Goal: Task Accomplishment & Management: Manage account settings

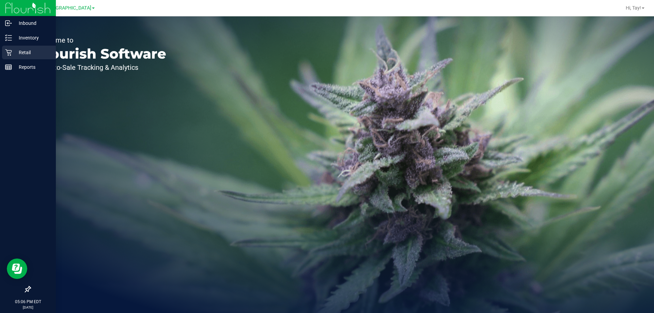
click at [14, 55] on p "Retail" at bounding box center [32, 52] width 41 height 8
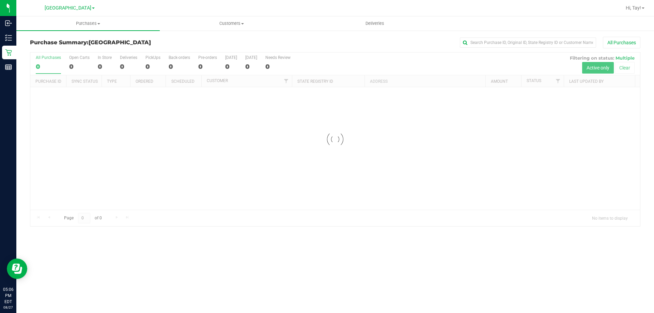
drag, startPoint x: 254, startPoint y: 144, endPoint x: 253, endPoint y: 139, distance: 4.5
click at [253, 144] on div at bounding box center [335, 139] width 610 height 174
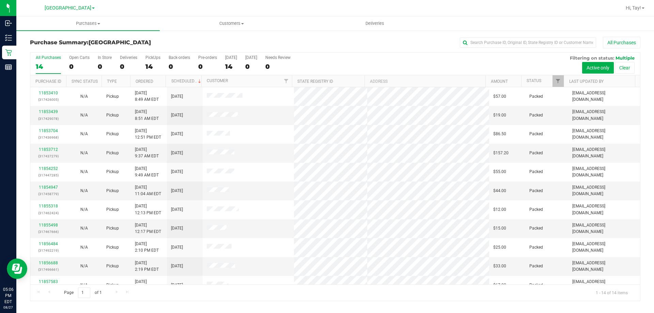
scroll to position [67, 0]
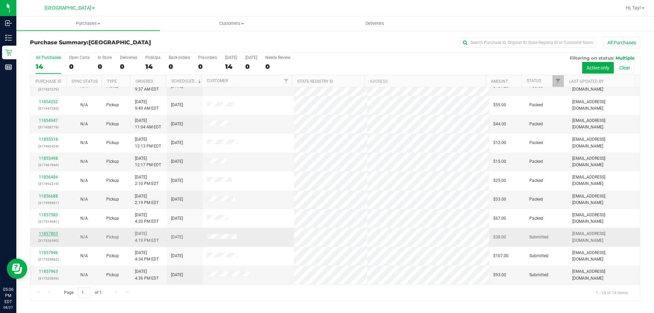
click at [52, 233] on link "11857803" at bounding box center [48, 233] width 19 height 5
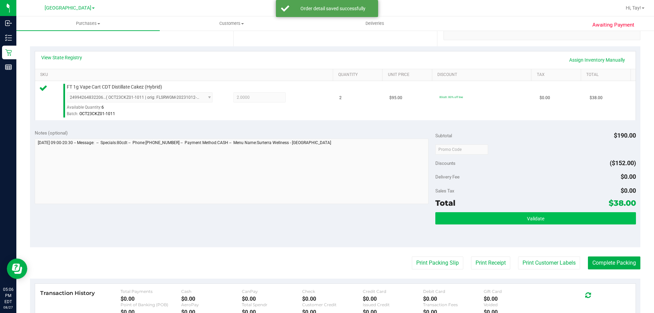
scroll to position [170, 0]
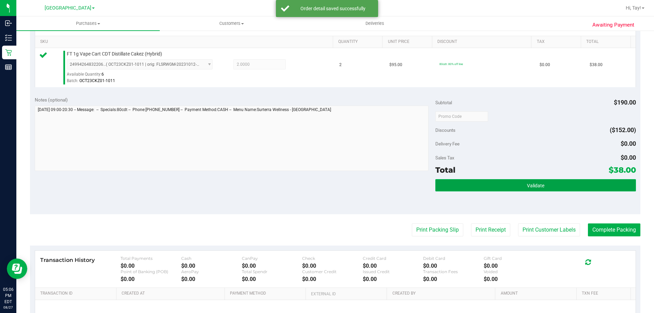
click at [498, 182] on button "Validate" at bounding box center [536, 185] width 200 height 12
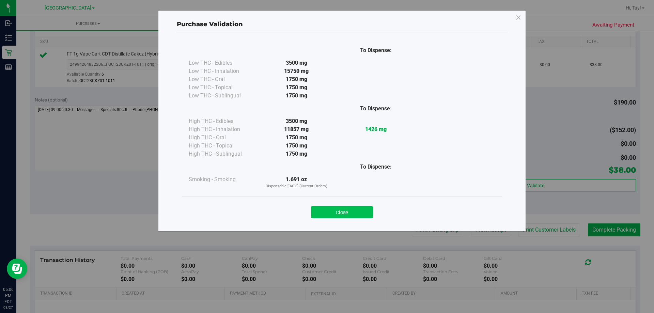
click at [331, 214] on button "Close" at bounding box center [342, 212] width 62 height 12
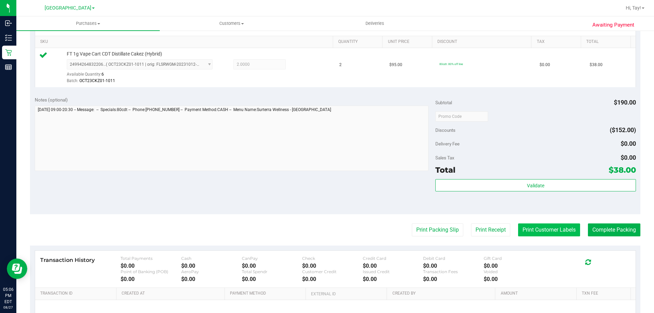
click at [540, 226] on button "Print Customer Labels" at bounding box center [549, 230] width 62 height 13
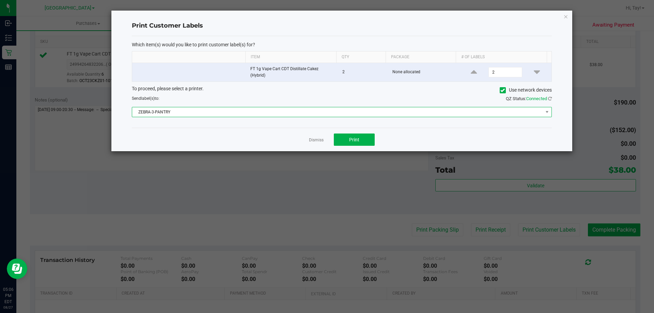
click at [252, 110] on span "ZEBRA-3-PANTRY" at bounding box center [337, 112] width 411 height 10
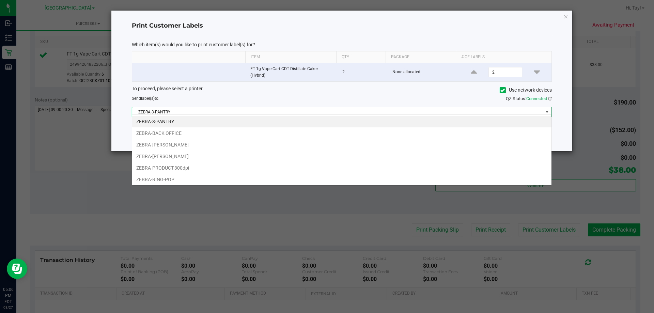
scroll to position [10, 420]
click at [175, 177] on li "ZEBRA-RING-POP" at bounding box center [342, 180] width 420 height 12
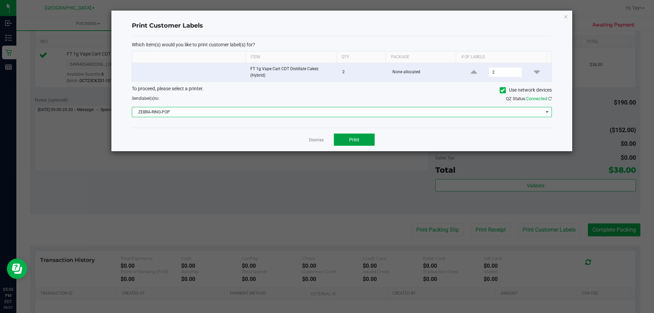
click at [362, 139] on button "Print" at bounding box center [354, 140] width 41 height 12
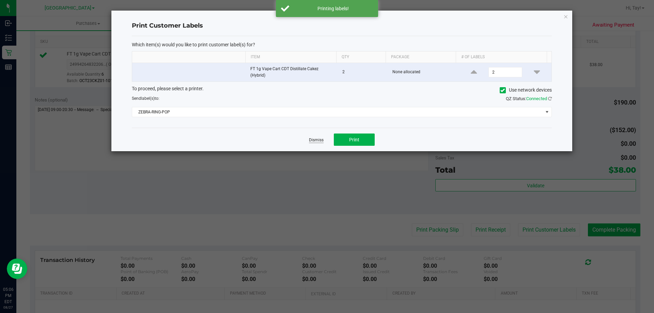
click at [320, 137] on link "Dismiss" at bounding box center [316, 140] width 15 height 6
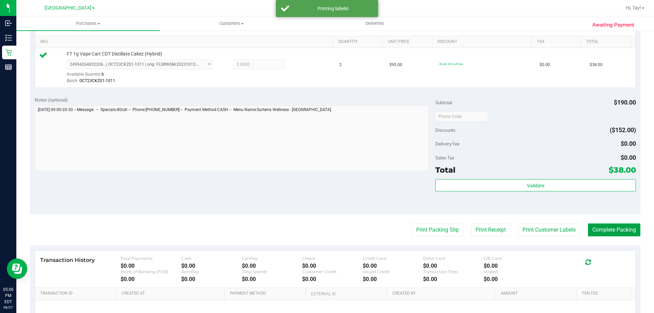
click at [604, 235] on button "Complete Packing" at bounding box center [614, 230] width 52 height 13
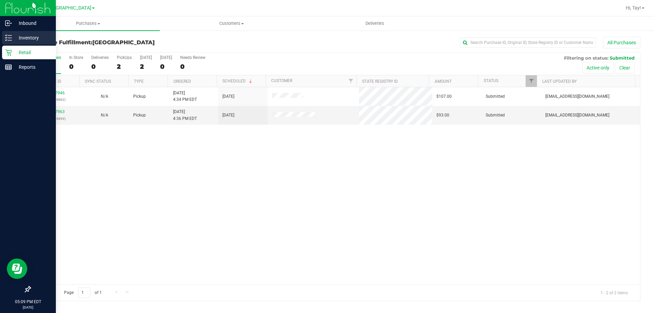
click at [19, 36] on p "Inventory" at bounding box center [32, 38] width 41 height 8
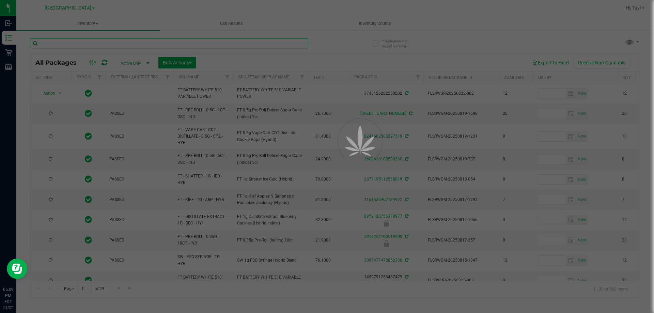
click at [97, 41] on input "text" at bounding box center [169, 43] width 278 height 10
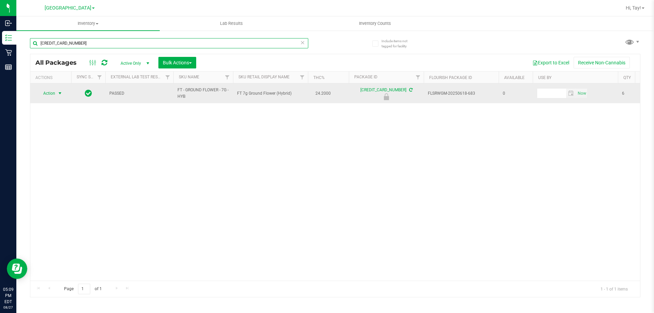
type input "5996474410824157"
click at [58, 95] on span "select" at bounding box center [59, 93] width 5 height 5
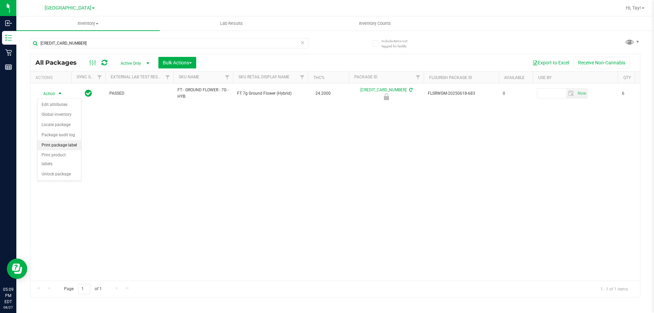
click at [66, 145] on li "Print package label" at bounding box center [59, 145] width 44 height 10
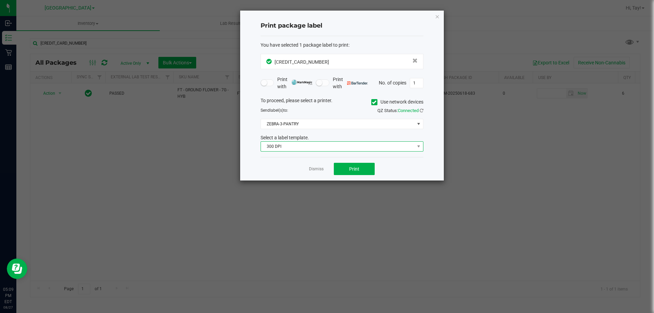
click at [333, 148] on span "300 DPI" at bounding box center [338, 147] width 154 height 10
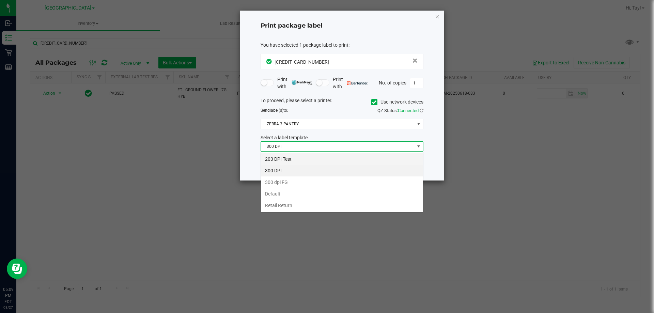
scroll to position [10, 163]
click at [287, 157] on li "203 DPI Test" at bounding box center [342, 159] width 162 height 12
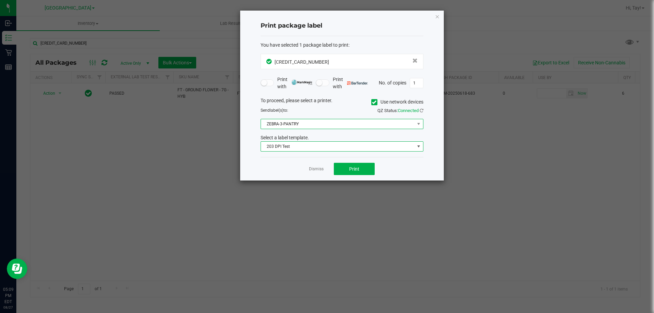
click at [300, 125] on span "ZEBRA-3-PANTRY" at bounding box center [338, 124] width 154 height 10
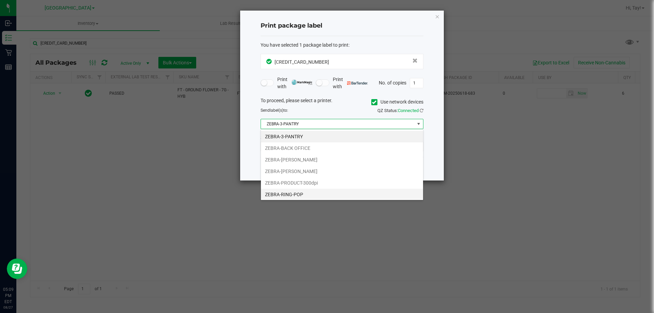
click at [301, 196] on li "ZEBRA-RING-POP" at bounding box center [342, 195] width 162 height 12
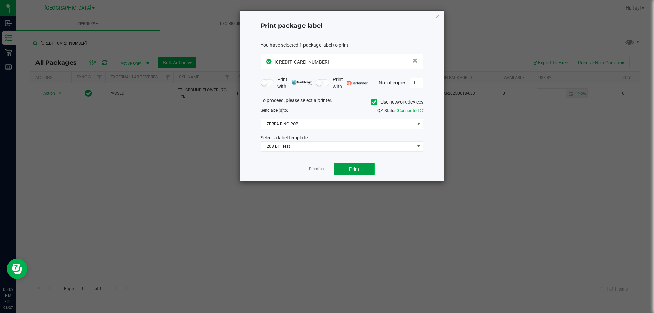
click at [336, 171] on button "Print" at bounding box center [354, 169] width 41 height 12
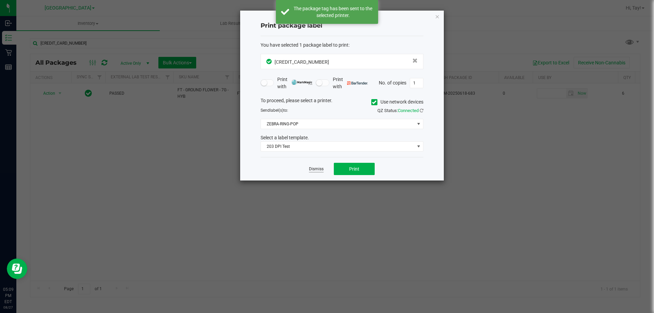
click at [317, 171] on link "Dismiss" at bounding box center [316, 169] width 15 height 6
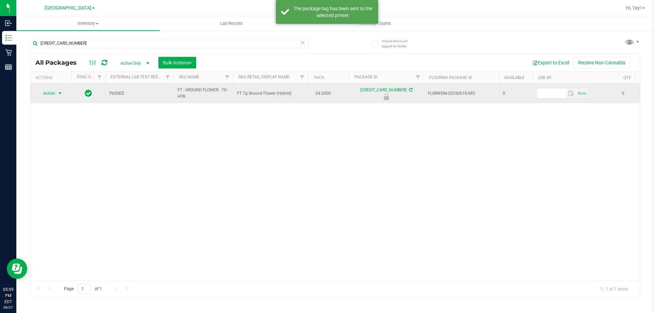
click at [61, 93] on span "select" at bounding box center [59, 93] width 5 height 5
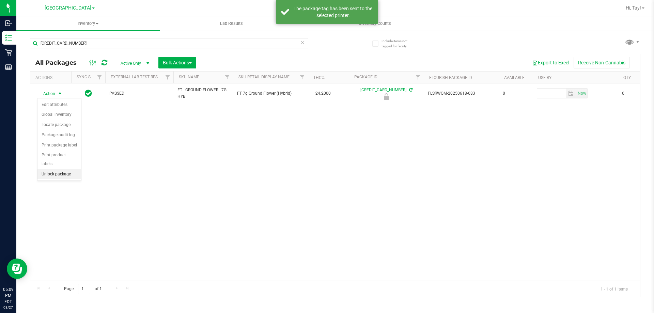
click at [55, 169] on li "Unlock package" at bounding box center [59, 174] width 44 height 10
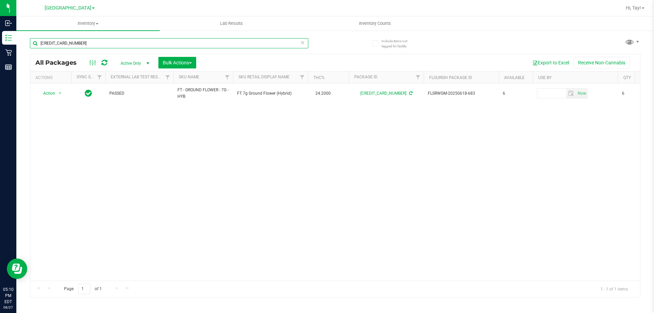
click at [87, 41] on input "5996474410824157" at bounding box center [169, 43] width 278 height 10
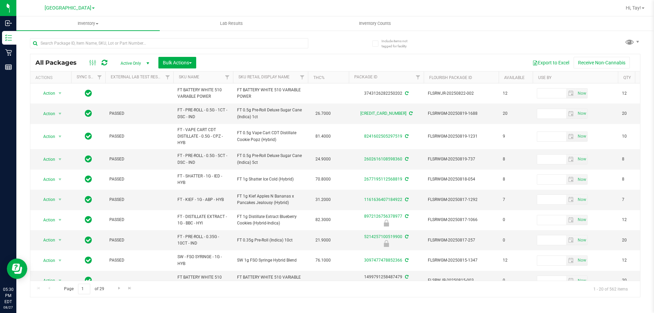
click at [317, 40] on div at bounding box center [182, 43] width 305 height 22
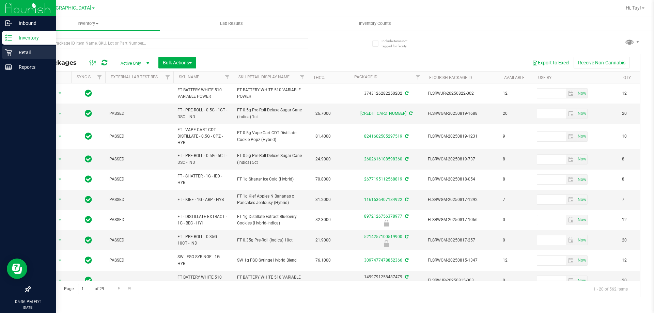
click at [6, 54] on icon at bounding box center [8, 52] width 7 height 7
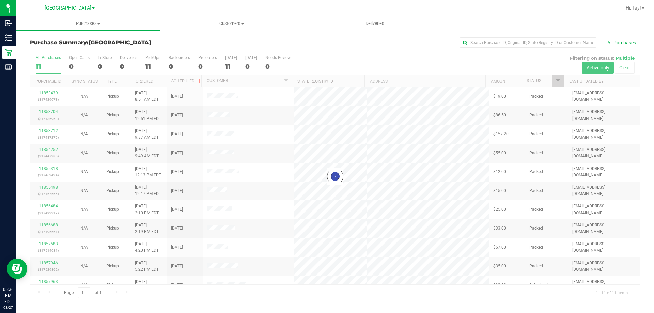
click at [363, 61] on div at bounding box center [335, 176] width 610 height 248
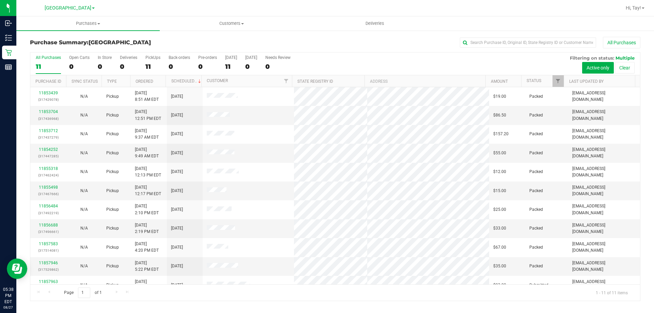
click at [391, 45] on div "All Purchases" at bounding box center [436, 43] width 407 height 12
click at [377, 73] on div "All Purchases 11 Open Carts 0 In Store 0 Deliveries 0 PickUps 11 Back-orders 0 …" at bounding box center [335, 63] width 610 height 23
click at [375, 70] on div "All Purchases 11 Open Carts 0 In Store 0 Deliveries 0 PickUps 11 Back-orders 0 …" at bounding box center [335, 63] width 610 height 23
click at [356, 65] on div "All Purchases 11 Open Carts 0 In Store 0 Deliveries 0 PickUps 11 Back-orders 0 …" at bounding box center [335, 63] width 610 height 23
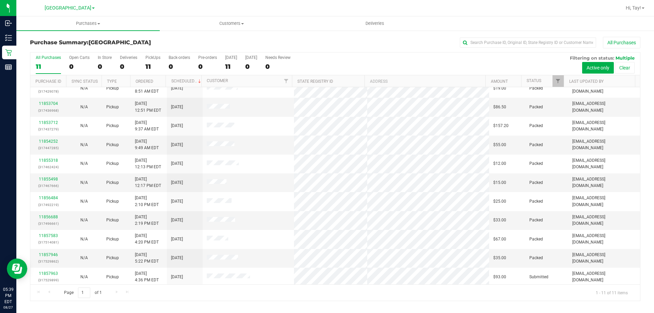
scroll to position [10, 0]
click at [343, 58] on div "All Purchases 11 Open Carts 0 In Store 0 Deliveries 0 PickUps 11 Back-orders 0 …" at bounding box center [335, 54] width 610 height 5
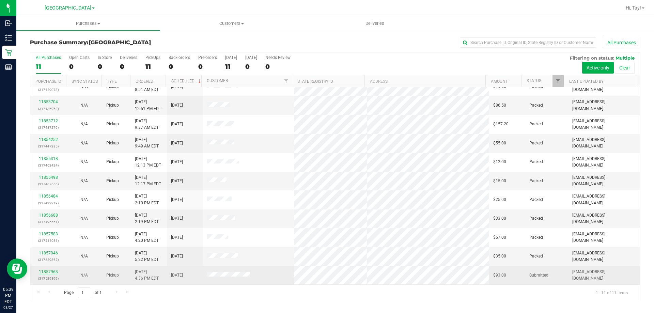
click at [48, 272] on link "11857963" at bounding box center [48, 272] width 19 height 5
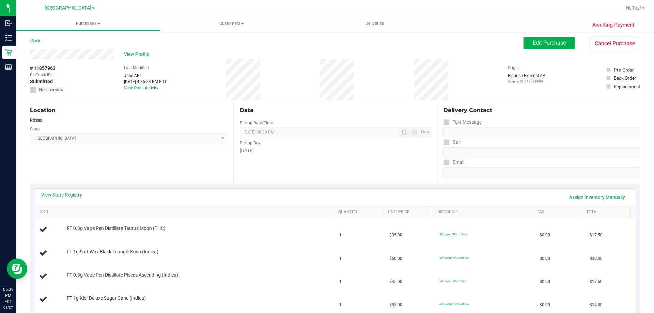
click at [175, 163] on div "Location Pickup Store Orange Park WC Select Store Bonita Springs WC Boynton Bea…" at bounding box center [131, 141] width 203 height 83
click at [301, 89] on div "# 11857963 BioTrack ID: - Submitted Needs review Last Modified Jane API Aug 27,…" at bounding box center [335, 79] width 611 height 41
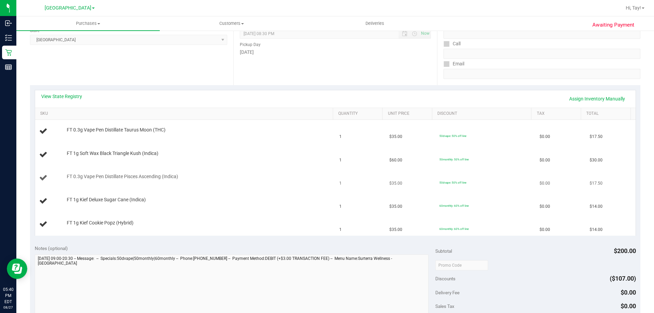
scroll to position [102, 0]
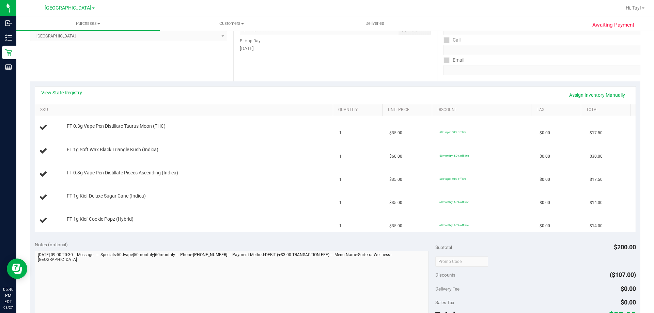
click at [73, 92] on link "View State Registry" at bounding box center [61, 92] width 41 height 7
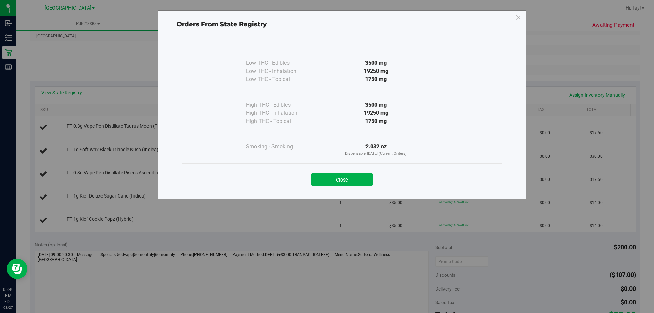
drag, startPoint x: 392, startPoint y: 113, endPoint x: 355, endPoint y: 113, distance: 37.5
click at [355, 111] on div "19250 mg" at bounding box center [376, 113] width 124 height 8
click at [348, 178] on button "Close" at bounding box center [342, 179] width 62 height 12
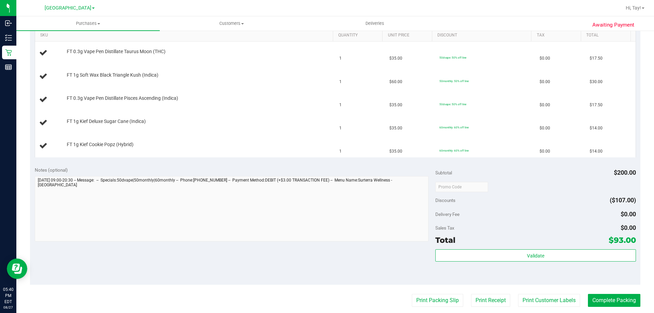
scroll to position [307, 0]
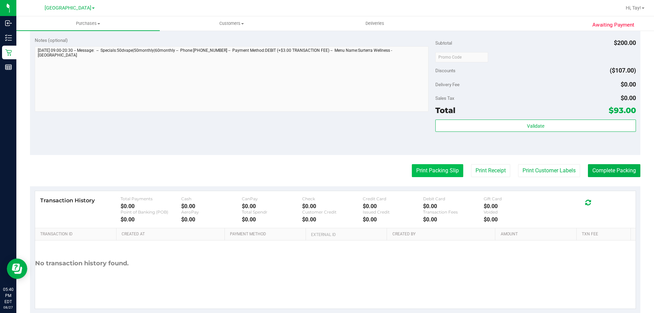
click at [443, 168] on button "Print Packing Slip" at bounding box center [437, 170] width 51 height 13
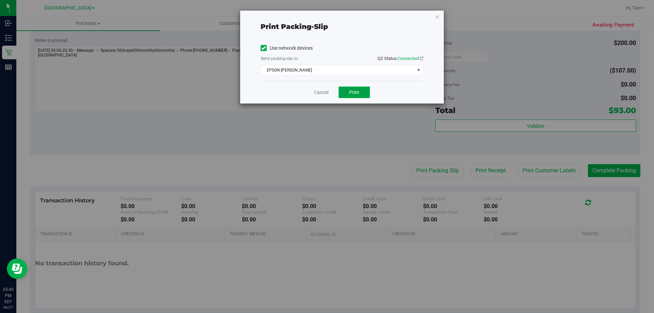
click at [346, 93] on button "Print" at bounding box center [354, 93] width 31 height 12
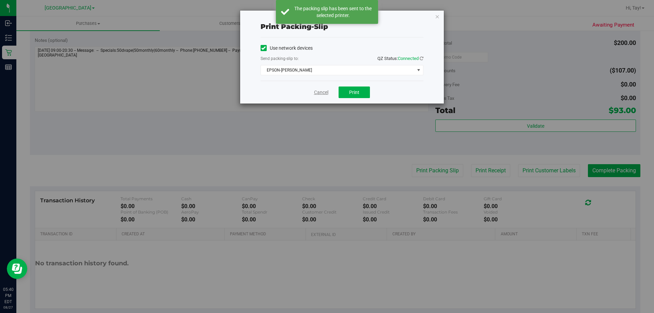
click at [325, 89] on link "Cancel" at bounding box center [321, 92] width 14 height 7
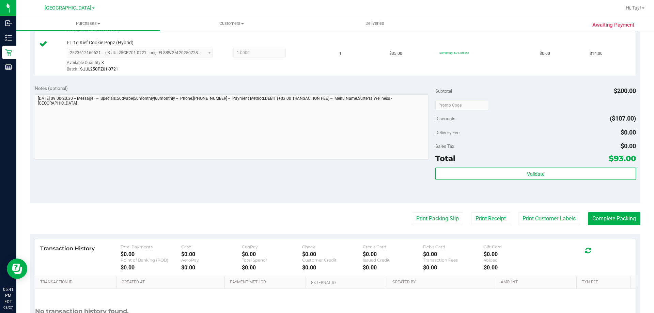
scroll to position [341, 0]
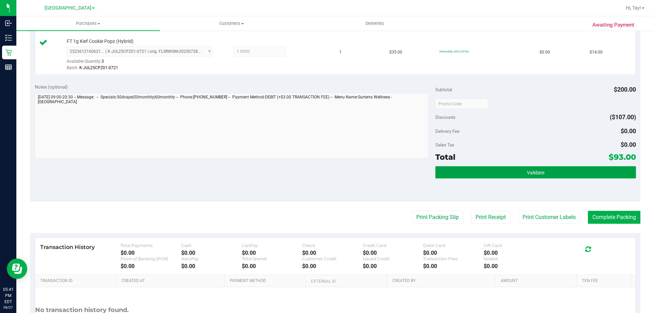
click at [449, 174] on button "Validate" at bounding box center [536, 172] width 200 height 12
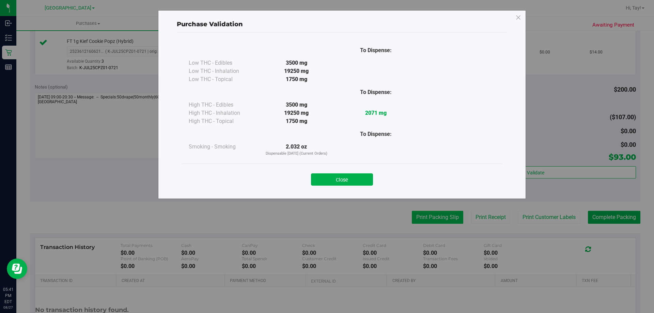
click at [437, 221] on div "Purchase Validation To Dispense: Low THC - Edibles 3500 mg" at bounding box center [329, 156] width 659 height 313
drag, startPoint x: 345, startPoint y: 174, endPoint x: 361, endPoint y: 185, distance: 19.5
click at [346, 174] on button "Close" at bounding box center [342, 179] width 62 height 12
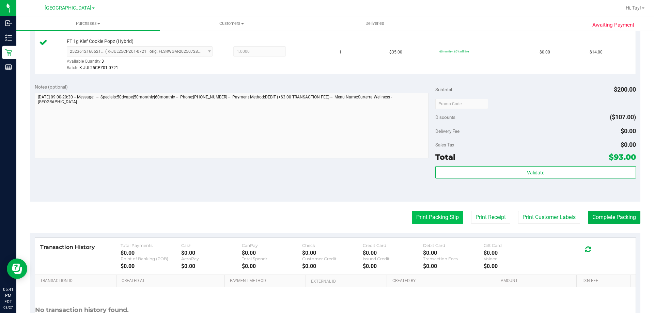
click at [425, 214] on button "Print Packing Slip" at bounding box center [437, 217] width 51 height 13
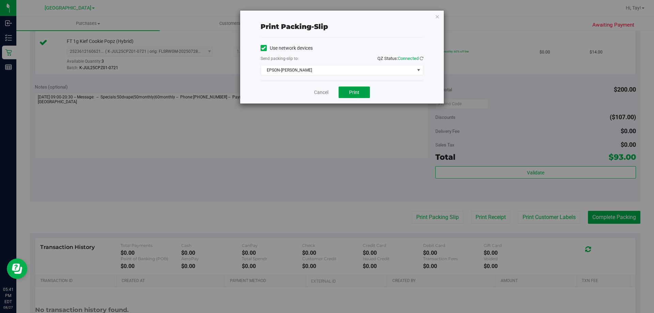
click at [349, 96] on button "Print" at bounding box center [354, 93] width 31 height 12
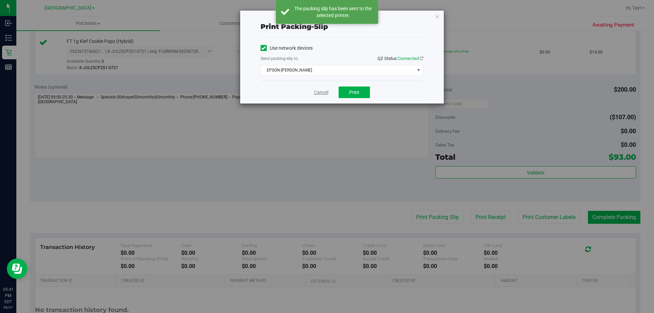
click at [321, 92] on link "Cancel" at bounding box center [321, 92] width 14 height 7
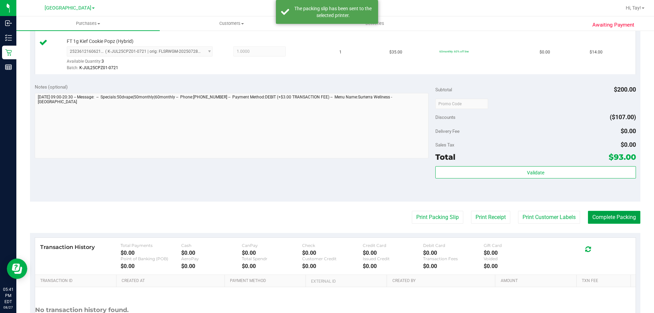
click at [604, 221] on button "Complete Packing" at bounding box center [614, 217] width 52 height 13
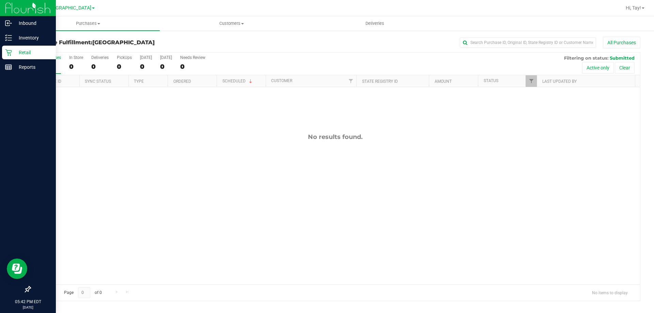
click at [8, 50] on icon at bounding box center [8, 52] width 7 height 7
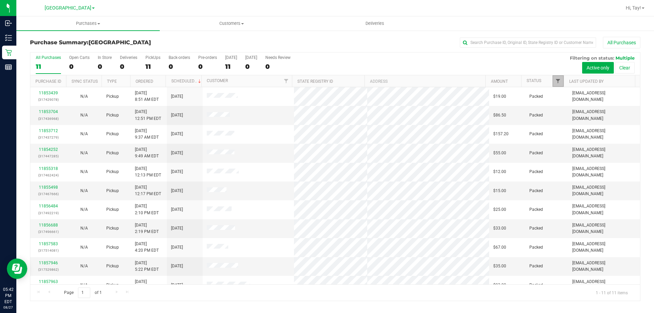
click at [559, 83] on span "Filter" at bounding box center [557, 80] width 5 height 5
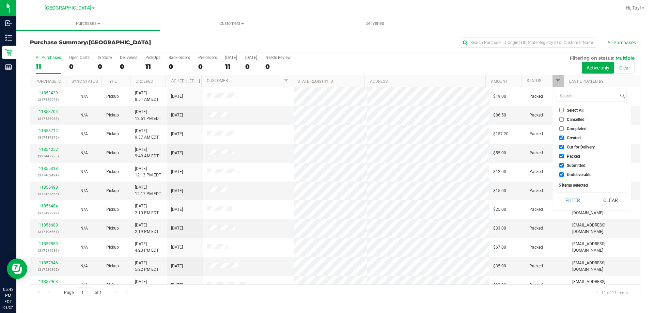
click at [577, 139] on span "Created" at bounding box center [574, 138] width 14 height 4
click at [564, 139] on input "Created" at bounding box center [562, 138] width 4 height 4
checkbox input "false"
click at [576, 147] on span "Out for Delivery" at bounding box center [581, 147] width 28 height 4
click at [564, 147] on input "Out for Delivery" at bounding box center [562, 147] width 4 height 4
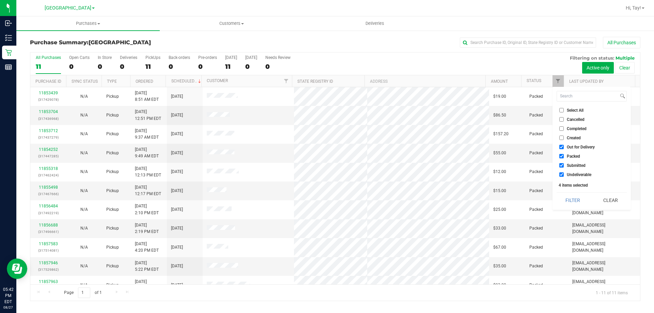
checkbox input "false"
click at [576, 158] on span "Packed" at bounding box center [573, 156] width 13 height 4
click at [564, 158] on input "Packed" at bounding box center [562, 156] width 4 height 4
checkbox input "false"
click at [574, 173] on span "Undeliverable" at bounding box center [579, 175] width 25 height 4
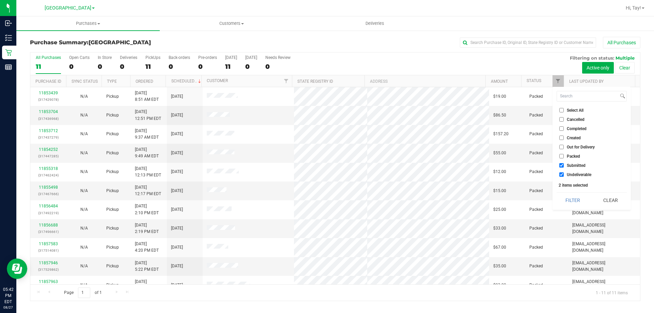
click at [564, 173] on input "Undeliverable" at bounding box center [562, 174] width 4 height 4
checkbox input "false"
click at [574, 198] on button "Filter" at bounding box center [573, 200] width 33 height 15
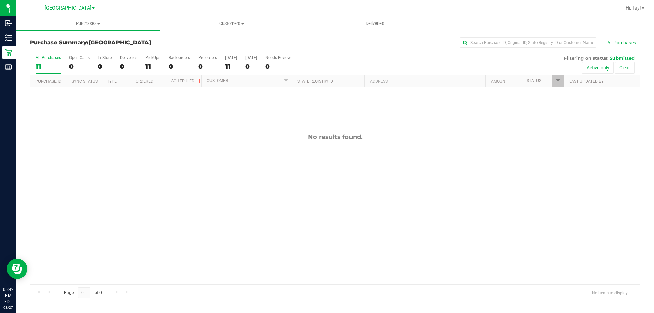
click at [328, 102] on div "No results found." at bounding box center [335, 208] width 610 height 243
click at [188, 105] on div "No results found." at bounding box center [335, 208] width 610 height 243
click at [198, 232] on div "No results found." at bounding box center [335, 208] width 610 height 243
click at [153, 67] on div "0" at bounding box center [153, 67] width 15 height 8
click at [0, 0] on input "PickUps 0" at bounding box center [0, 0] width 0 height 0
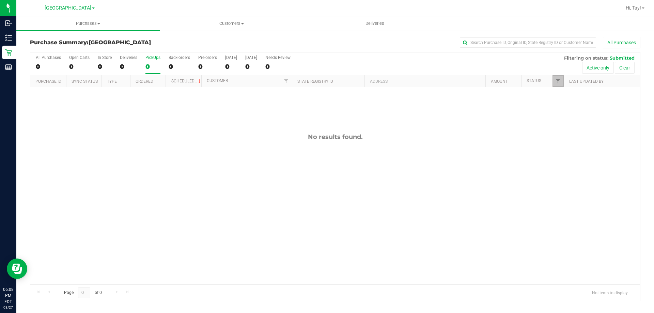
click at [561, 86] on link "Filter" at bounding box center [558, 81] width 11 height 12
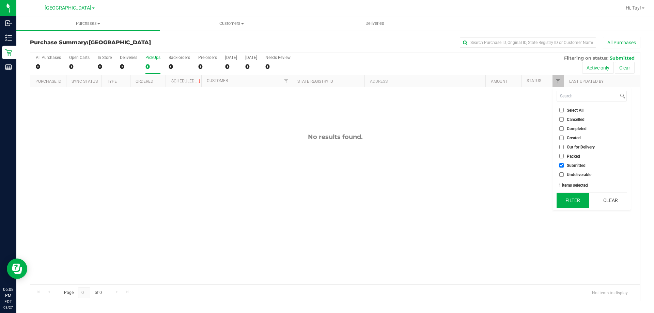
click at [564, 199] on button "Filter" at bounding box center [573, 200] width 33 height 15
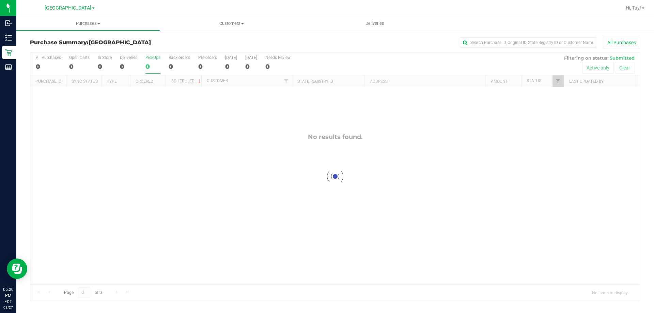
checkbox input "true"
click at [558, 82] on span "Filter" at bounding box center [557, 80] width 5 height 5
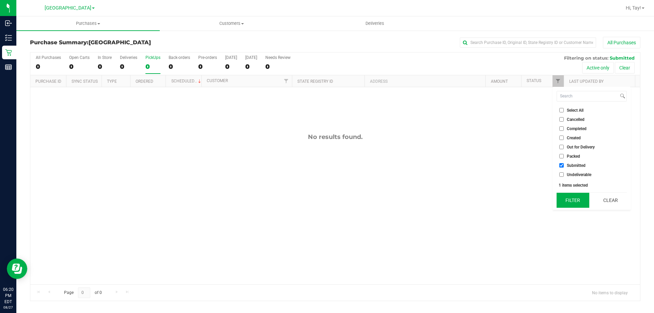
click at [570, 206] on button "Filter" at bounding box center [573, 200] width 33 height 15
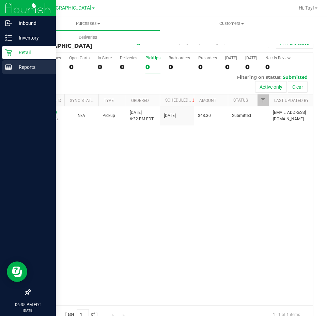
click at [9, 68] on line at bounding box center [8, 68] width 6 height 0
click at [3, 62] on div "Reports" at bounding box center [29, 67] width 54 height 14
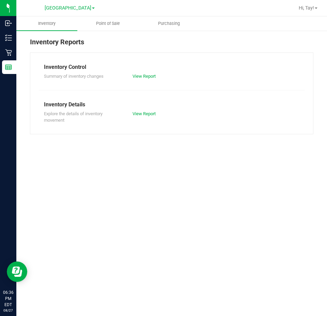
click at [113, 210] on div "Inventory Point of Sale Purchasing Inventory Reports Inventory Control Summary …" at bounding box center [171, 166] width 311 height 300
click at [97, 24] on span "Point of Sale" at bounding box center [108, 23] width 42 height 6
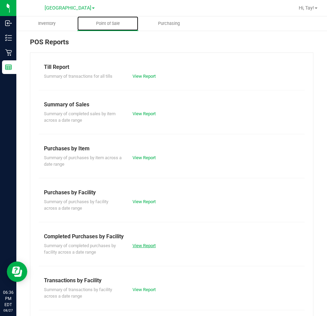
click at [143, 244] on link "View Report" at bounding box center [144, 245] width 23 height 5
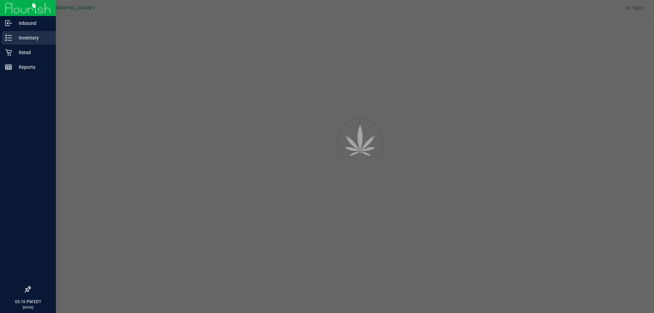
click at [7, 40] on icon at bounding box center [8, 37] width 7 height 7
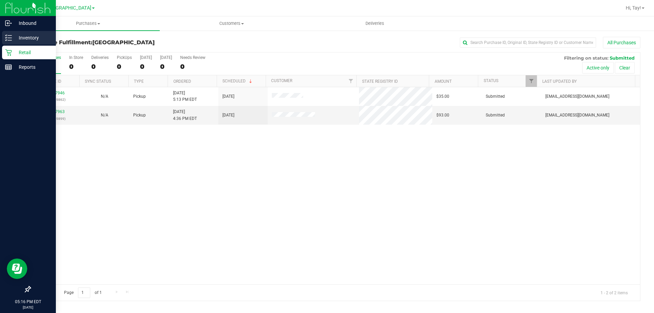
click at [41, 41] on p "Inventory" at bounding box center [32, 38] width 41 height 8
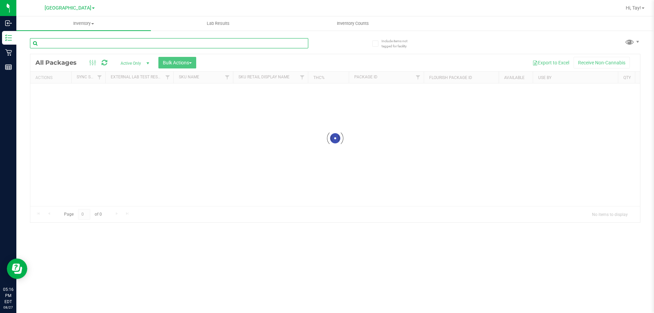
click at [103, 43] on input "text" at bounding box center [169, 43] width 278 height 10
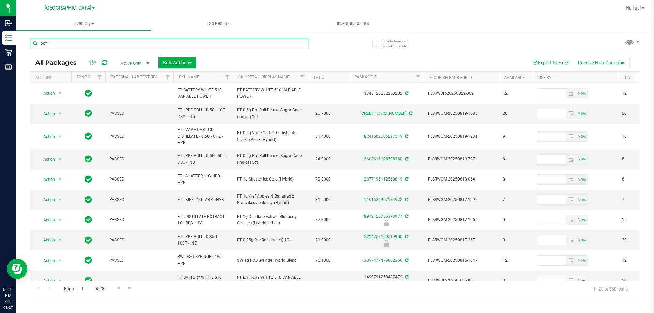
type input "bof"
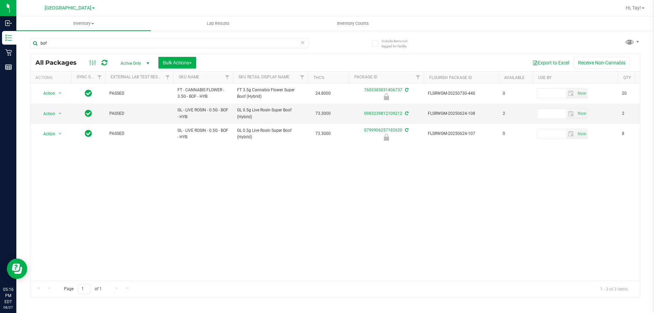
click at [285, 171] on div "Action Action Edit attributes Global inventory Locate package Package audit log…" at bounding box center [335, 181] width 610 height 197
click at [144, 39] on input "bof" at bounding box center [169, 43] width 278 height 10
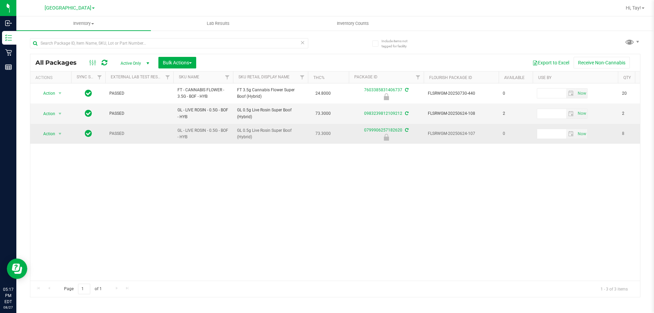
drag, startPoint x: 309, startPoint y: 143, endPoint x: 111, endPoint y: 131, distance: 198.7
click at [309, 142] on td "73.3000" at bounding box center [328, 134] width 41 height 20
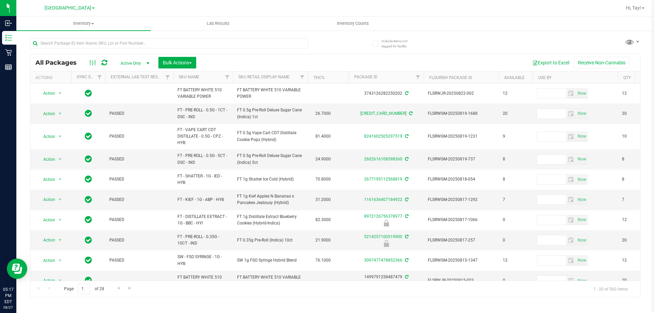
click at [360, 61] on div "Export to Excel Receive Non-Cannabis" at bounding box center [418, 63] width 434 height 12
click at [317, 64] on div "Export to Excel Receive Non-Cannabis" at bounding box center [418, 63] width 434 height 12
click at [133, 47] on input "text" at bounding box center [169, 43] width 278 height 10
type input "bof"
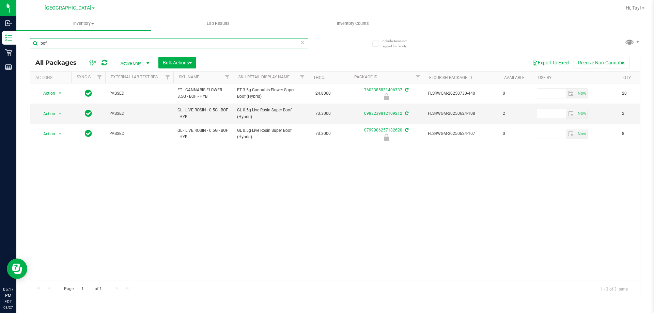
click at [136, 46] on input "bof" at bounding box center [169, 43] width 278 height 10
click at [267, 173] on div "Action Action Edit attributes Global inventory Locate package Package audit log…" at bounding box center [335, 181] width 610 height 197
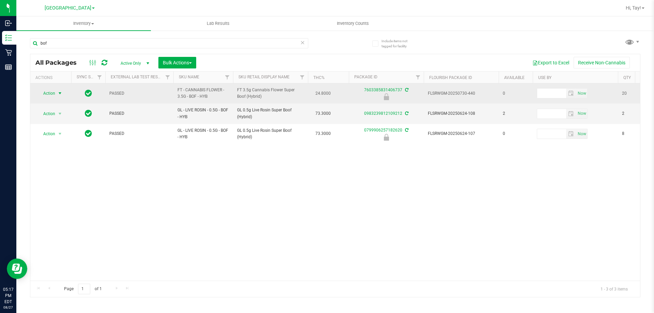
click at [53, 94] on span "Action" at bounding box center [46, 94] width 18 height 10
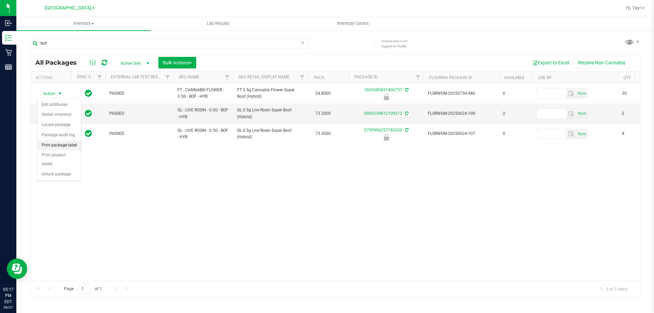
click at [65, 148] on li "Print package label" at bounding box center [59, 145] width 44 height 10
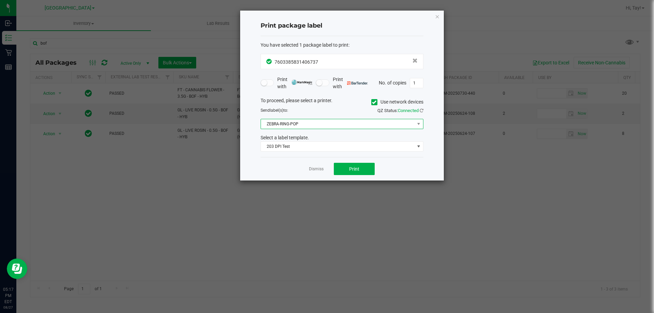
click at [317, 125] on span "ZEBRA-RING-POP" at bounding box center [338, 124] width 154 height 10
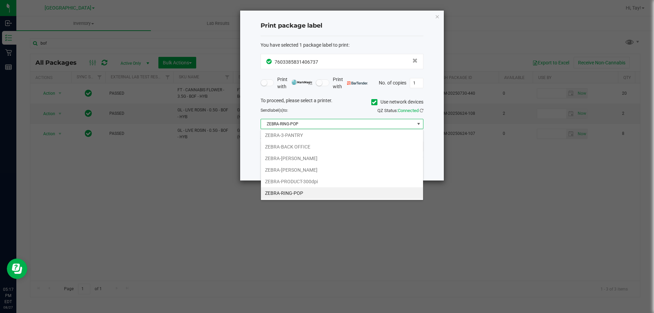
scroll to position [10, 163]
click at [317, 126] on span "ZEBRA-RING-POP" at bounding box center [338, 124] width 154 height 10
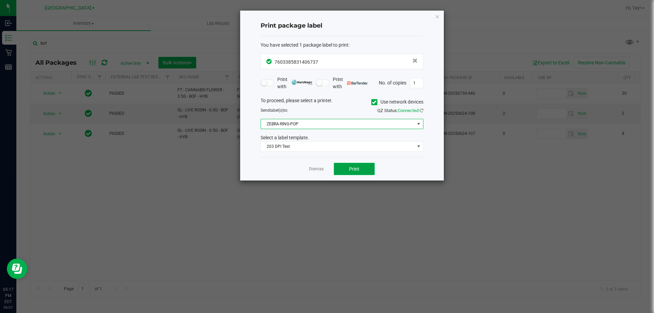
click at [360, 168] on button "Print" at bounding box center [354, 169] width 41 height 12
click at [311, 169] on link "Dismiss" at bounding box center [316, 169] width 15 height 6
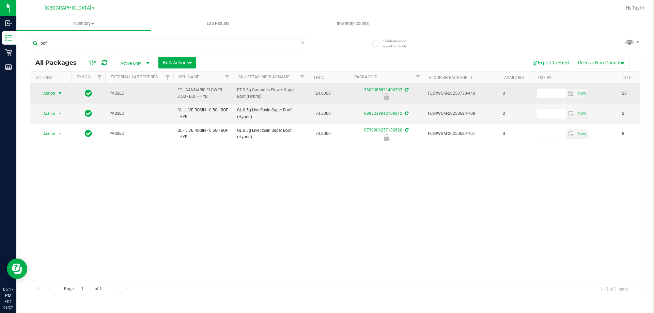
click at [60, 93] on span "select" at bounding box center [59, 93] width 5 height 5
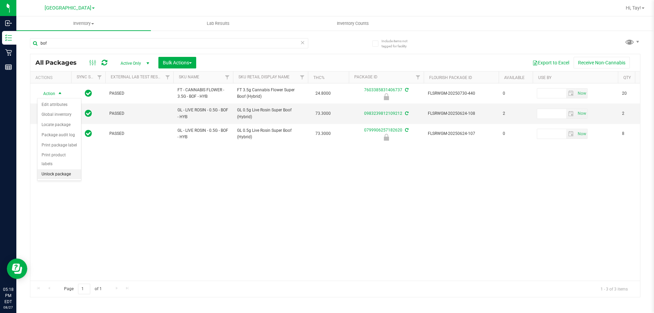
click at [70, 169] on li "Unlock package" at bounding box center [59, 174] width 44 height 10
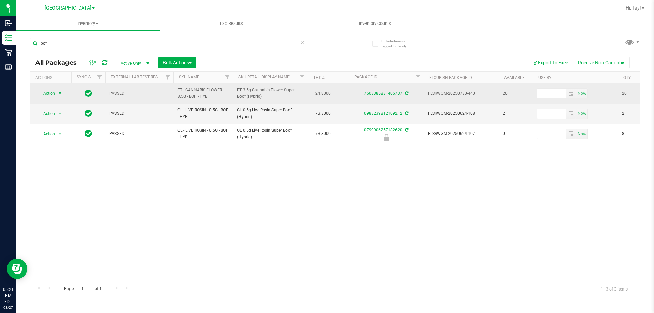
click at [60, 94] on span "select" at bounding box center [59, 93] width 5 height 5
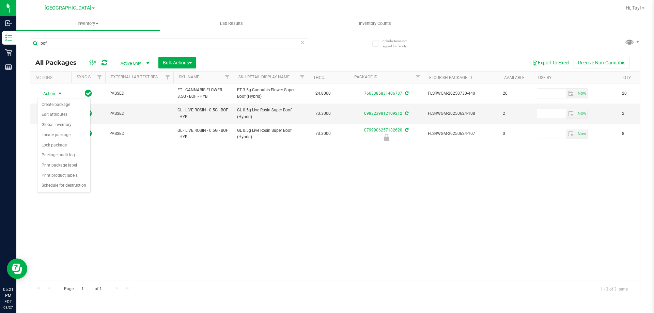
click at [124, 173] on div "Action Action Create package Edit attributes Global inventory Locate package Lo…" at bounding box center [335, 181] width 610 height 197
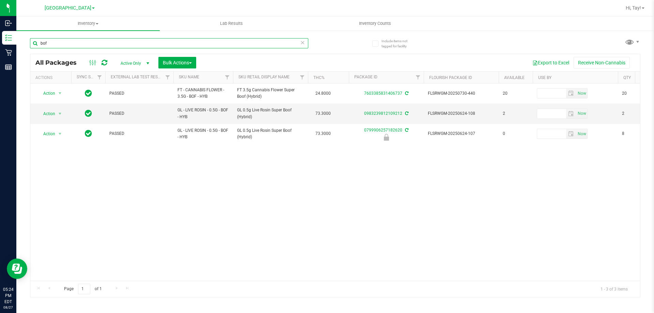
click at [102, 44] on input "bof" at bounding box center [169, 43] width 278 height 10
click at [46, 46] on input "bof" at bounding box center [169, 43] width 278 height 10
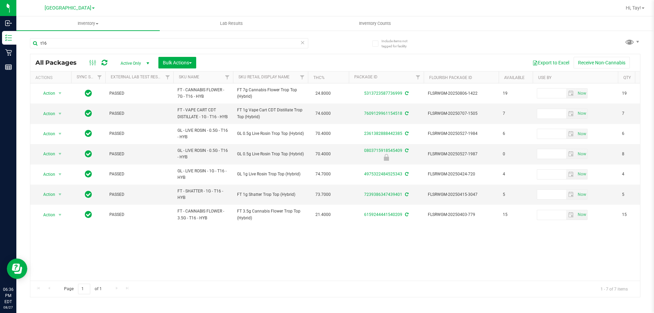
type input "t16"
click at [196, 269] on div "Action Action Create package Edit attributes Global inventory Locate package Lo…" at bounding box center [335, 181] width 610 height 197
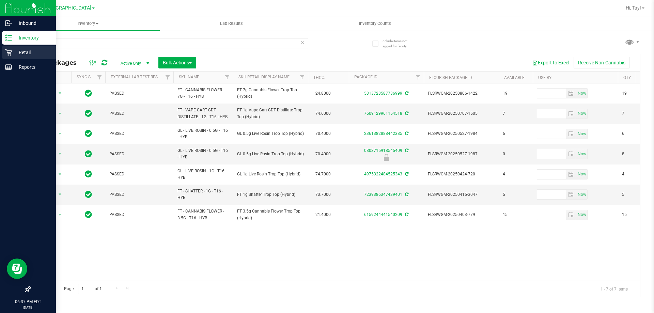
click at [13, 57] on div "Retail" at bounding box center [29, 53] width 54 height 14
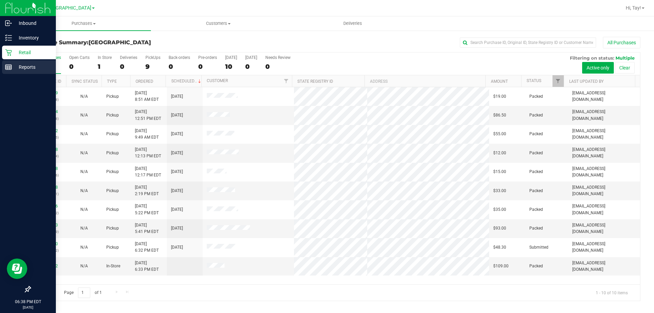
click at [24, 73] on div "Reports" at bounding box center [29, 67] width 54 height 14
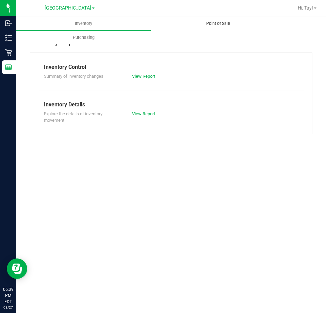
click at [212, 26] on span "Point of Sale" at bounding box center [218, 23] width 42 height 6
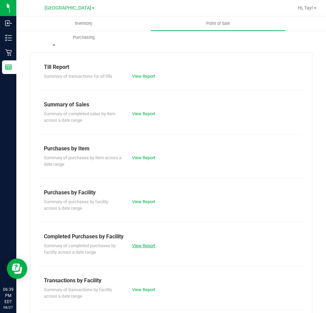
click at [142, 246] on link "View Report" at bounding box center [143, 245] width 23 height 5
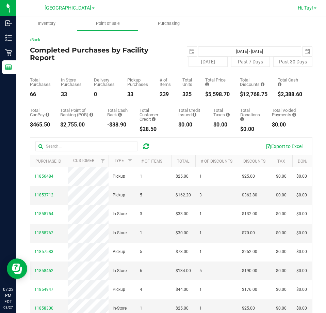
click at [295, 5] on link "Hi, Tay!" at bounding box center [307, 7] width 24 height 7
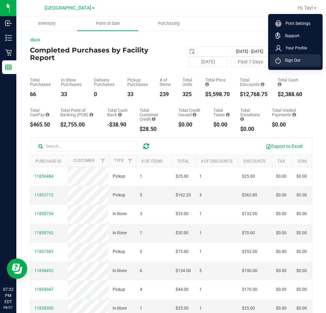
click at [284, 65] on li "Sign Out" at bounding box center [295, 60] width 51 height 12
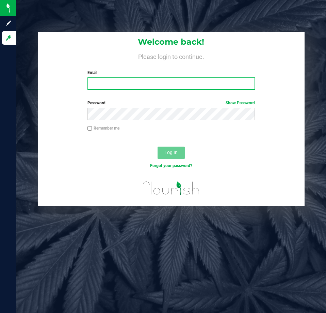
click at [98, 79] on input "Email" at bounding box center [172, 83] width 168 height 12
type input "[EMAIL_ADDRESS][DOMAIN_NAME]"
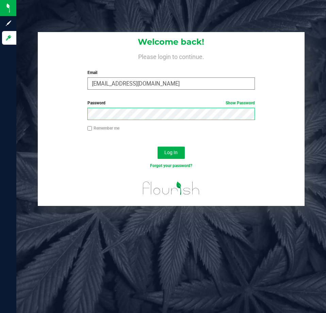
click at [158, 147] on button "Log In" at bounding box center [171, 153] width 27 height 12
